Goal: Transaction & Acquisition: Purchase product/service

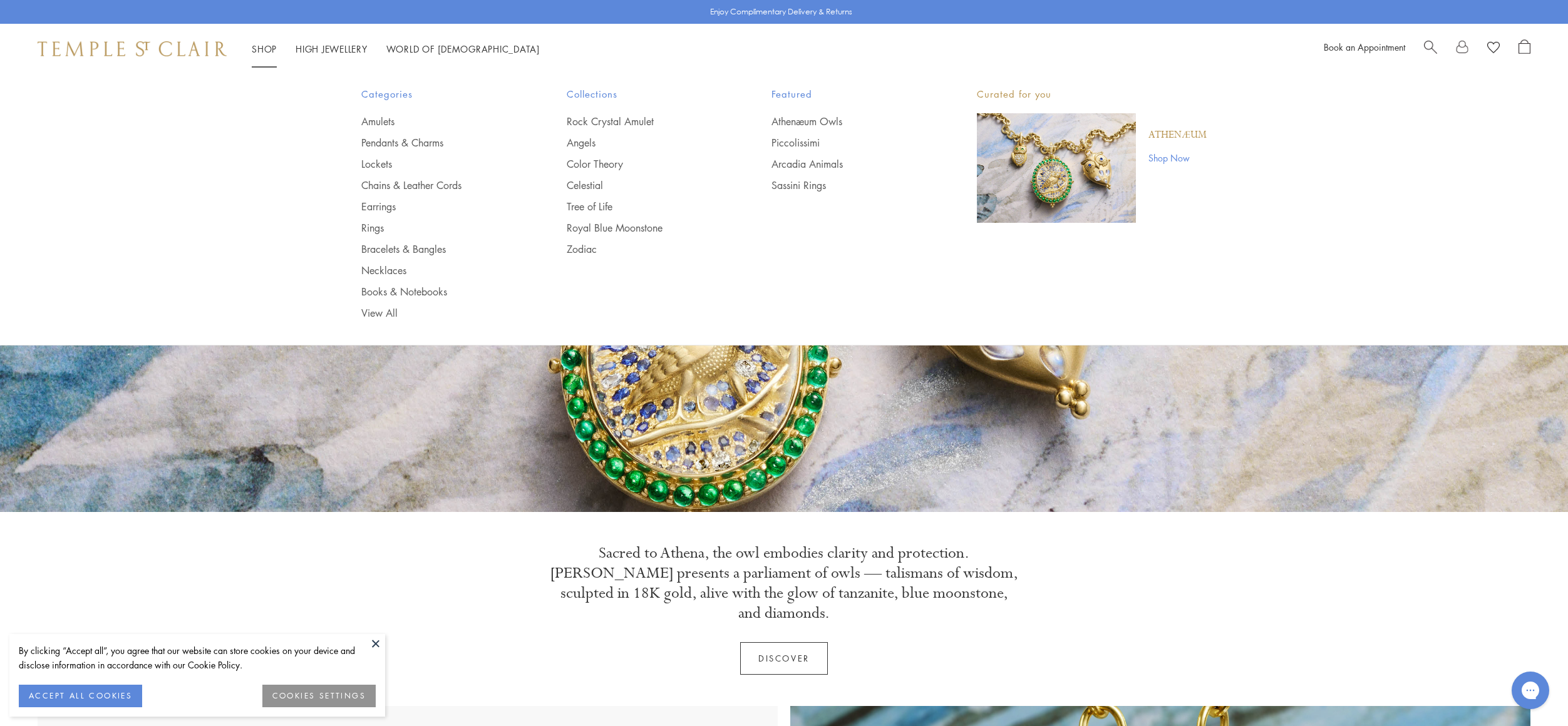
click at [1428, 48] on span "Search" at bounding box center [1430, 46] width 13 height 13
paste input "**********"
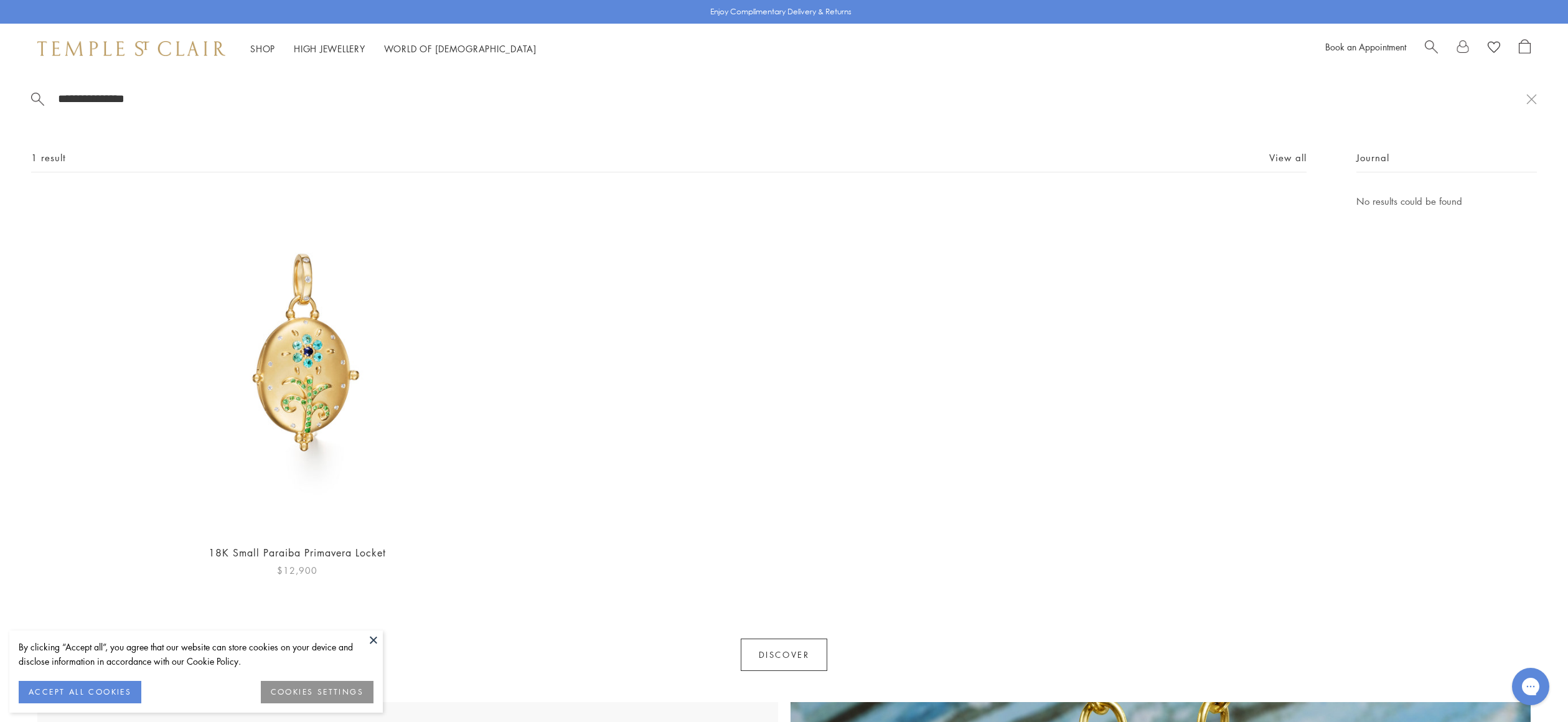
type input "**********"
click at [300, 399] on img at bounding box center [297, 363] width 340 height 340
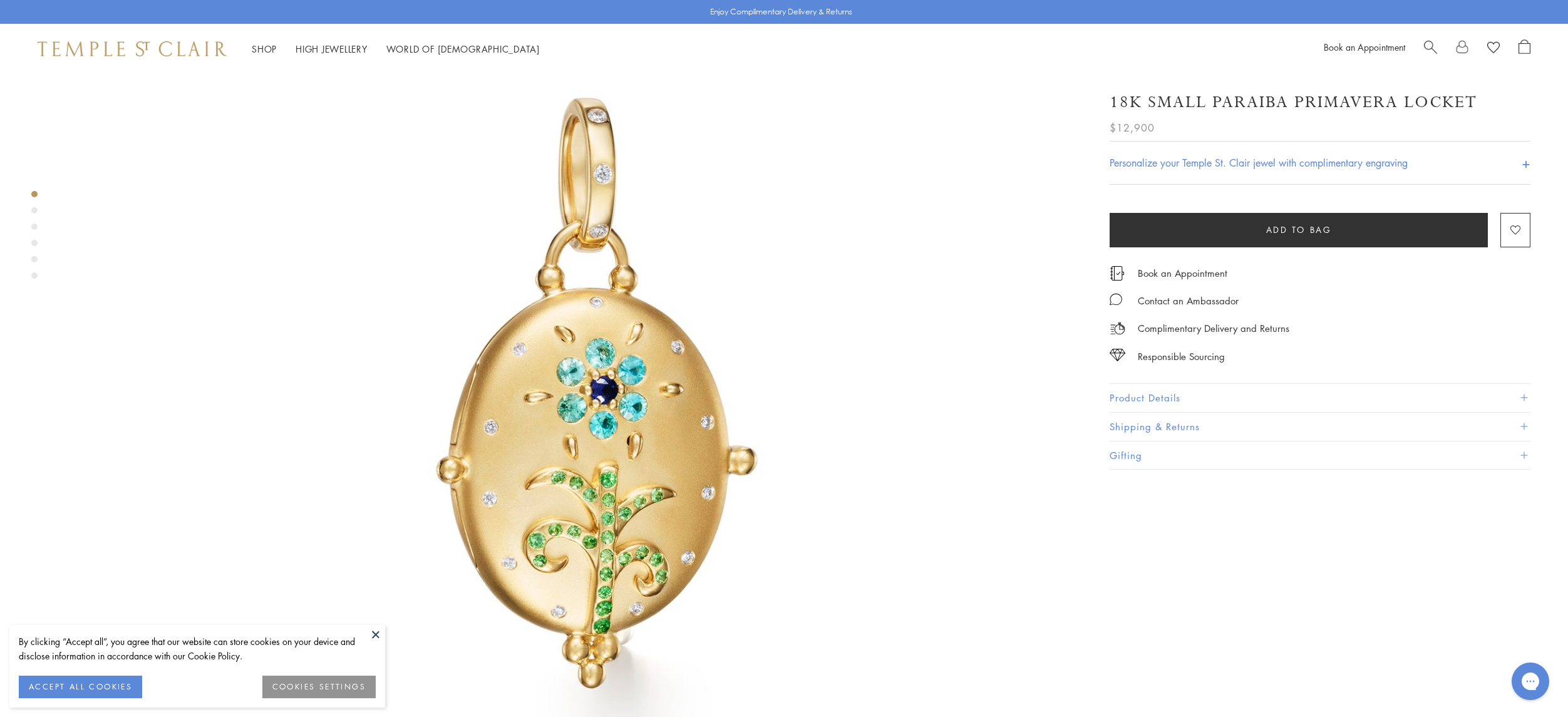
scroll to position [125, 0]
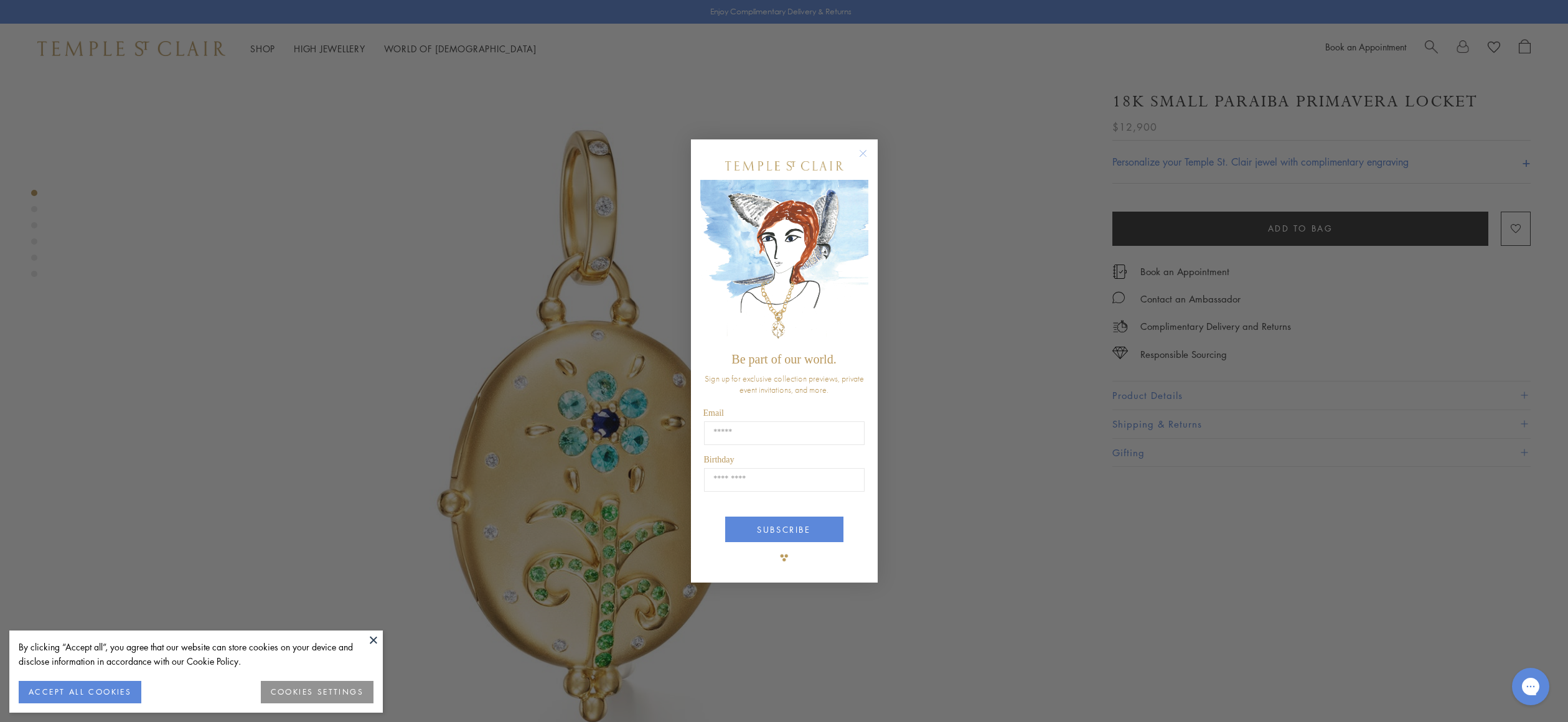
click at [1175, 525] on div "Close dialog Be part of our world. Sign up for exclusive collection previews, p…" at bounding box center [784, 361] width 1568 height 722
click at [859, 154] on circle "Close dialog" at bounding box center [863, 154] width 15 height 15
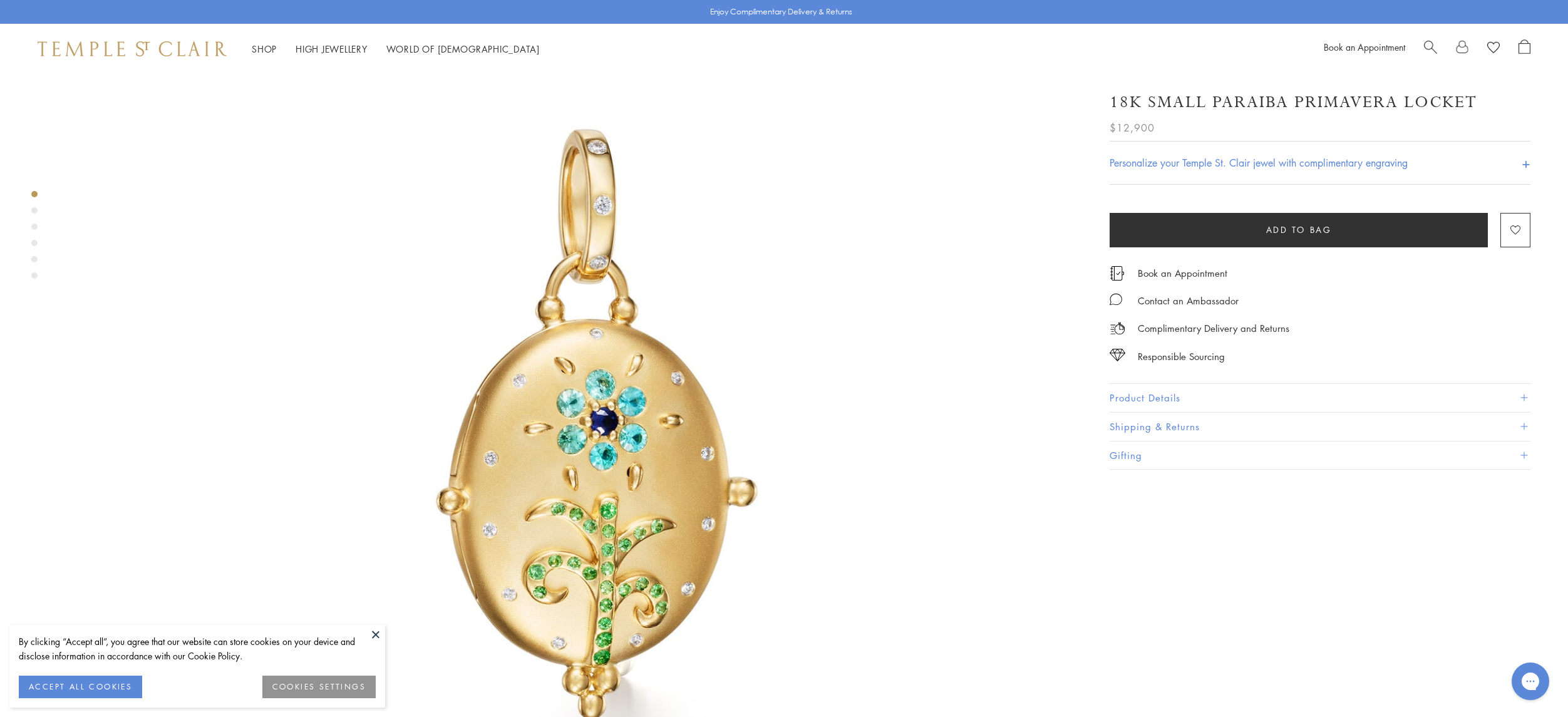
drag, startPoint x: 929, startPoint y: 541, endPoint x: 941, endPoint y: 541, distance: 12.0
click at [929, 541] on img at bounding box center [571, 457] width 1017 height 1017
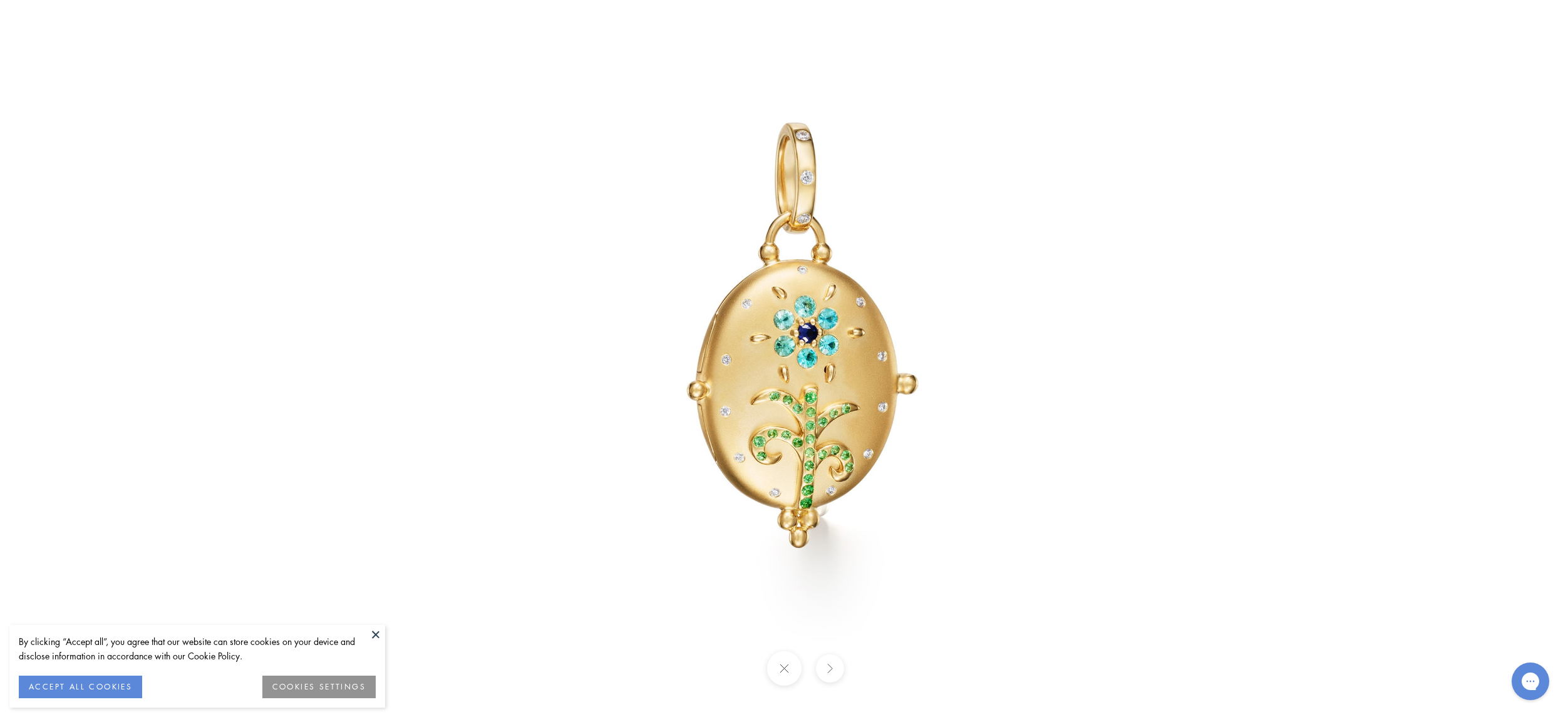
click at [441, 266] on img at bounding box center [784, 359] width 732 height 733
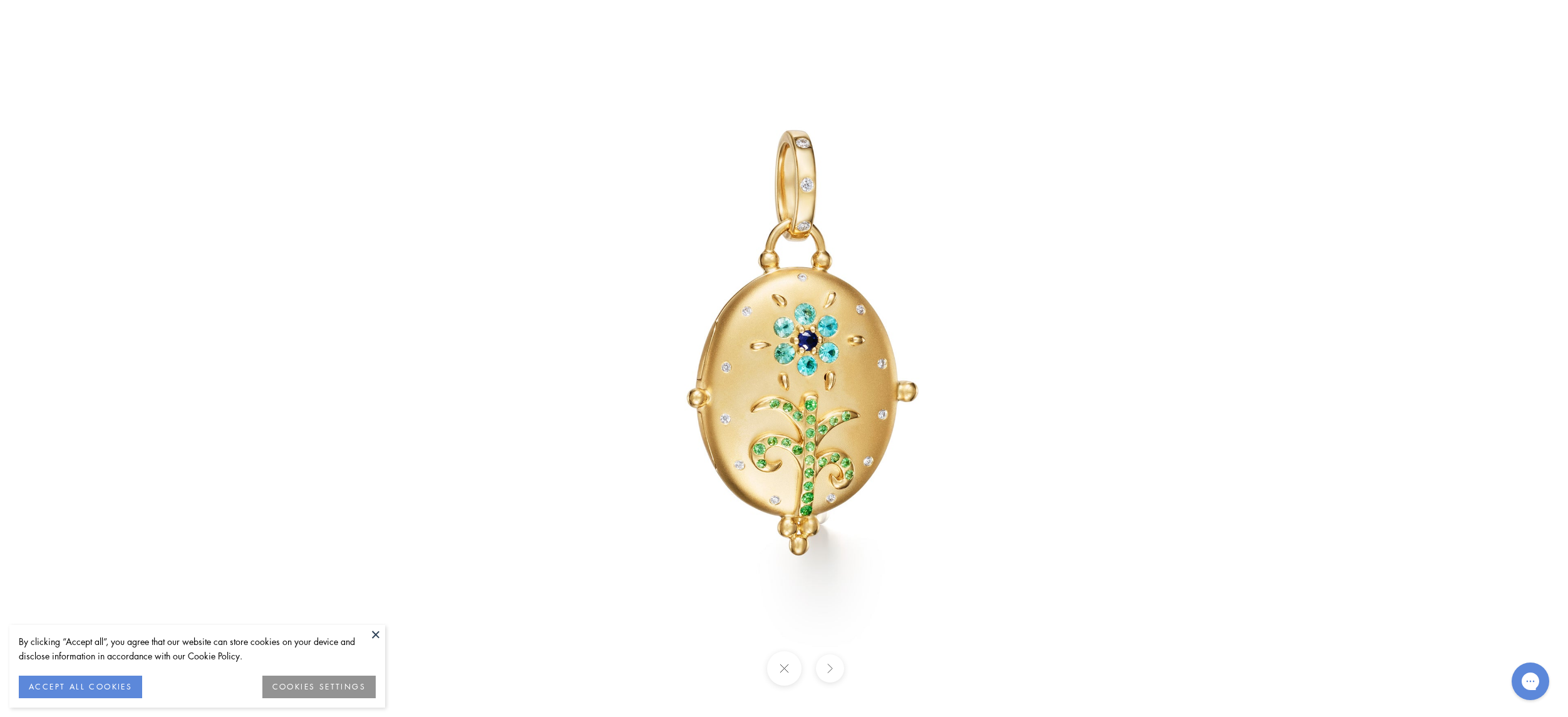
click at [378, 626] on button at bounding box center [375, 634] width 18 height 18
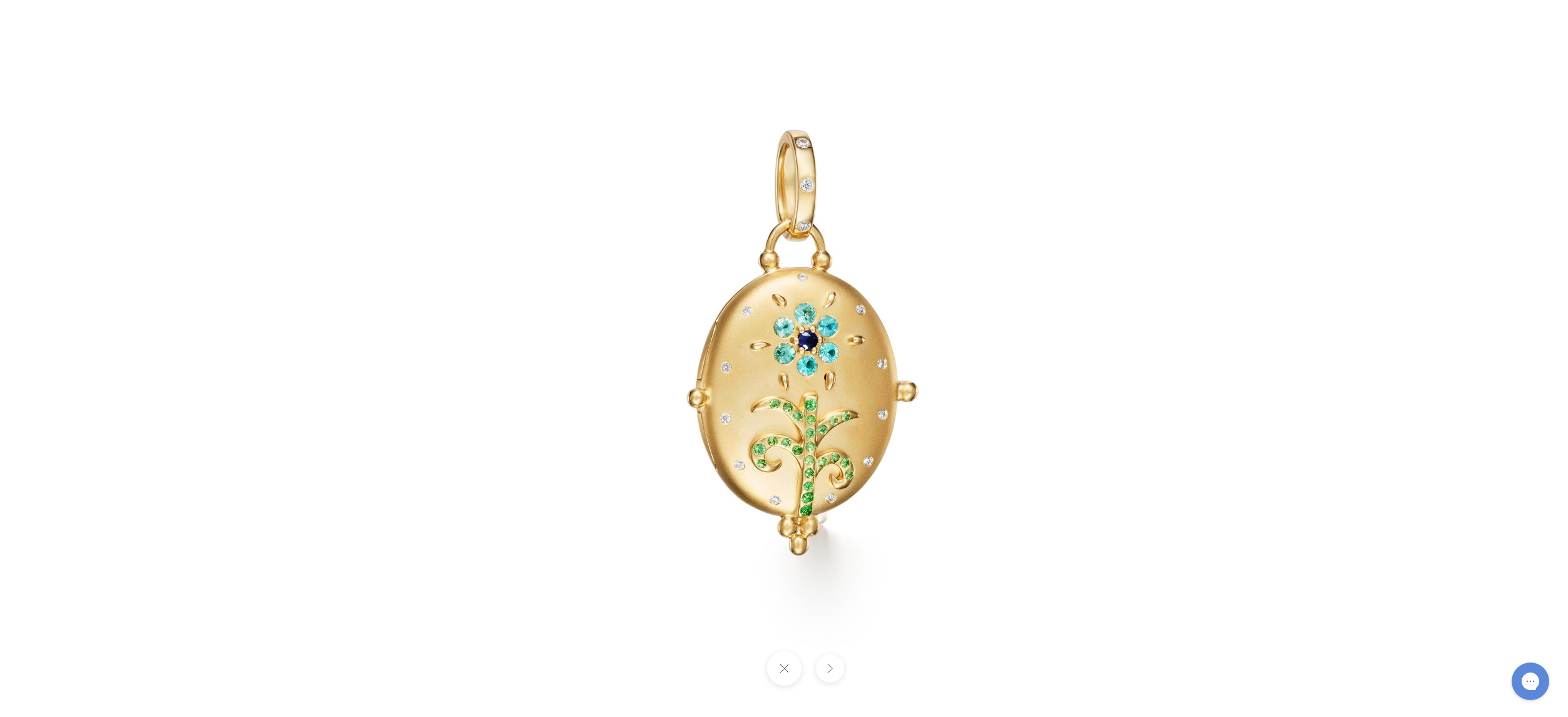
click at [787, 670] on button at bounding box center [784, 668] width 34 height 34
